Goal: Transaction & Acquisition: Download file/media

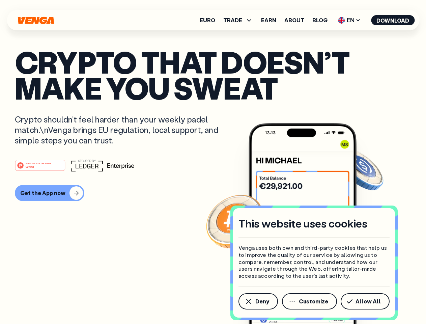
click at [213, 162] on div "#1 PRODUCT OF THE MONTH Web3" at bounding box center [213, 165] width 396 height 12
click at [258, 301] on span "Deny" at bounding box center [262, 300] width 14 height 5
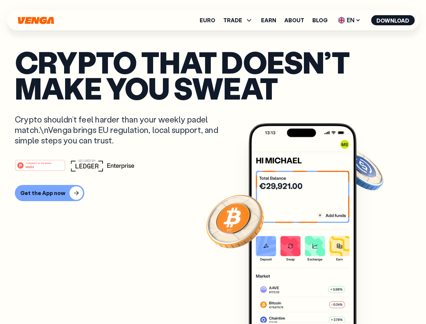
click at [310, 301] on img at bounding box center [303, 236] width 108 height 226
click at [366, 301] on article "Crypto that doesn’t make you sweat Crypto shouldn’t feel harder than your weekl…" at bounding box center [213, 175] width 396 height 253
click at [240, 20] on span "TRADE" at bounding box center [232, 20] width 19 height 5
click at [349, 20] on span "EN" at bounding box center [349, 20] width 27 height 11
click at [393, 20] on button "Download" at bounding box center [393, 20] width 44 height 10
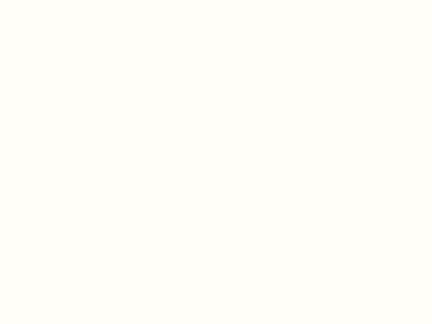
click at [213, 0] on html "This website uses cookies Venga uses both own and third-party cookies that help…" at bounding box center [216, 0] width 432 height 0
click at [49, 0] on html "This website uses cookies Venga uses both own and third-party cookies that help…" at bounding box center [216, 0] width 432 height 0
click at [41, 0] on html "This website uses cookies Venga uses both own and third-party cookies that help…" at bounding box center [216, 0] width 432 height 0
